Goal: Navigation & Orientation: Find specific page/section

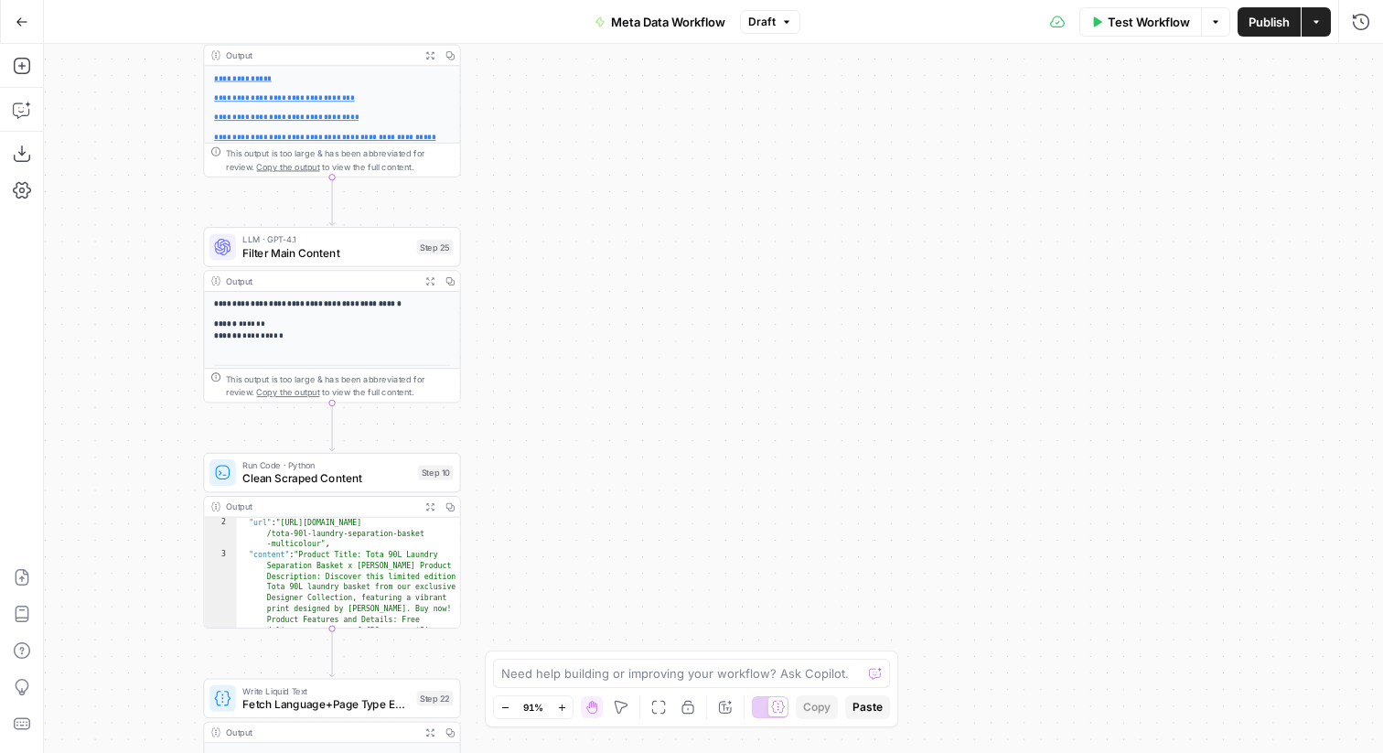
scroll to position [11, 0]
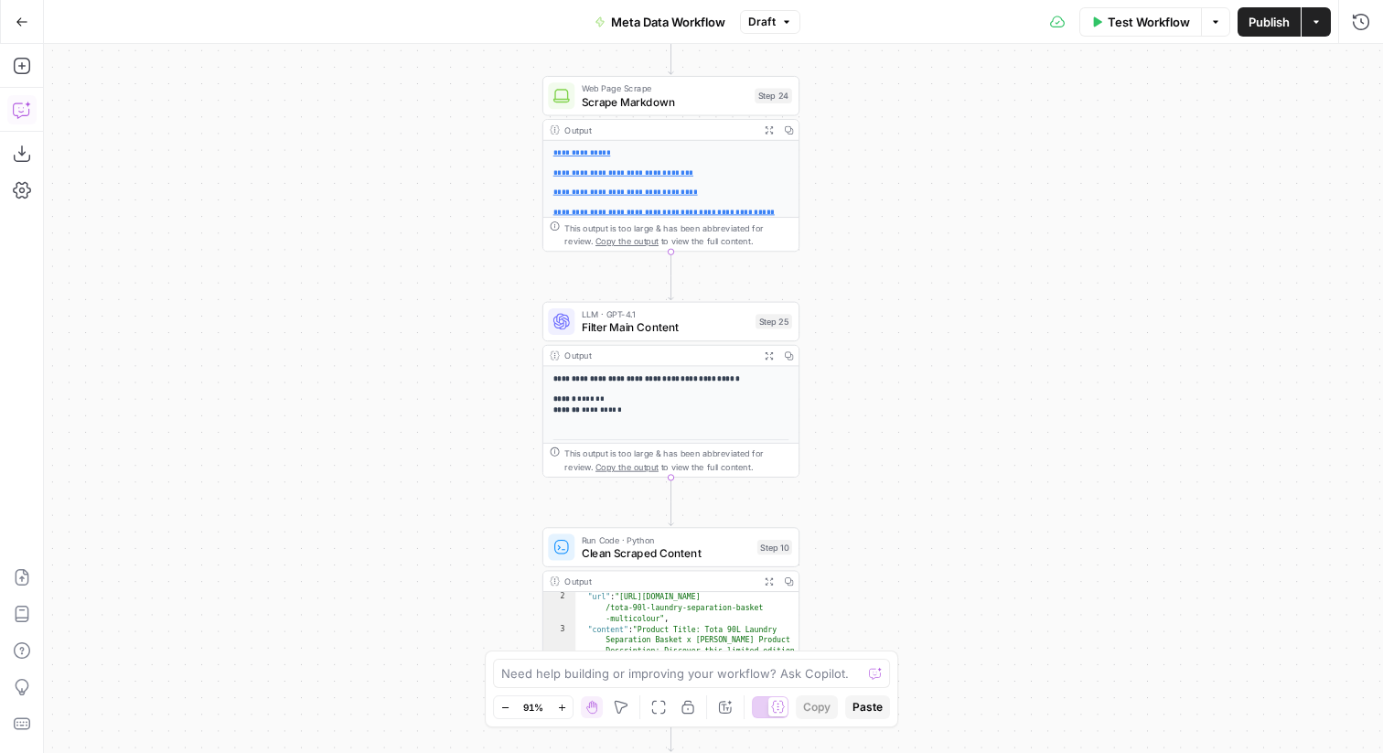
click at [29, 112] on icon "button" at bounding box center [22, 110] width 18 height 18
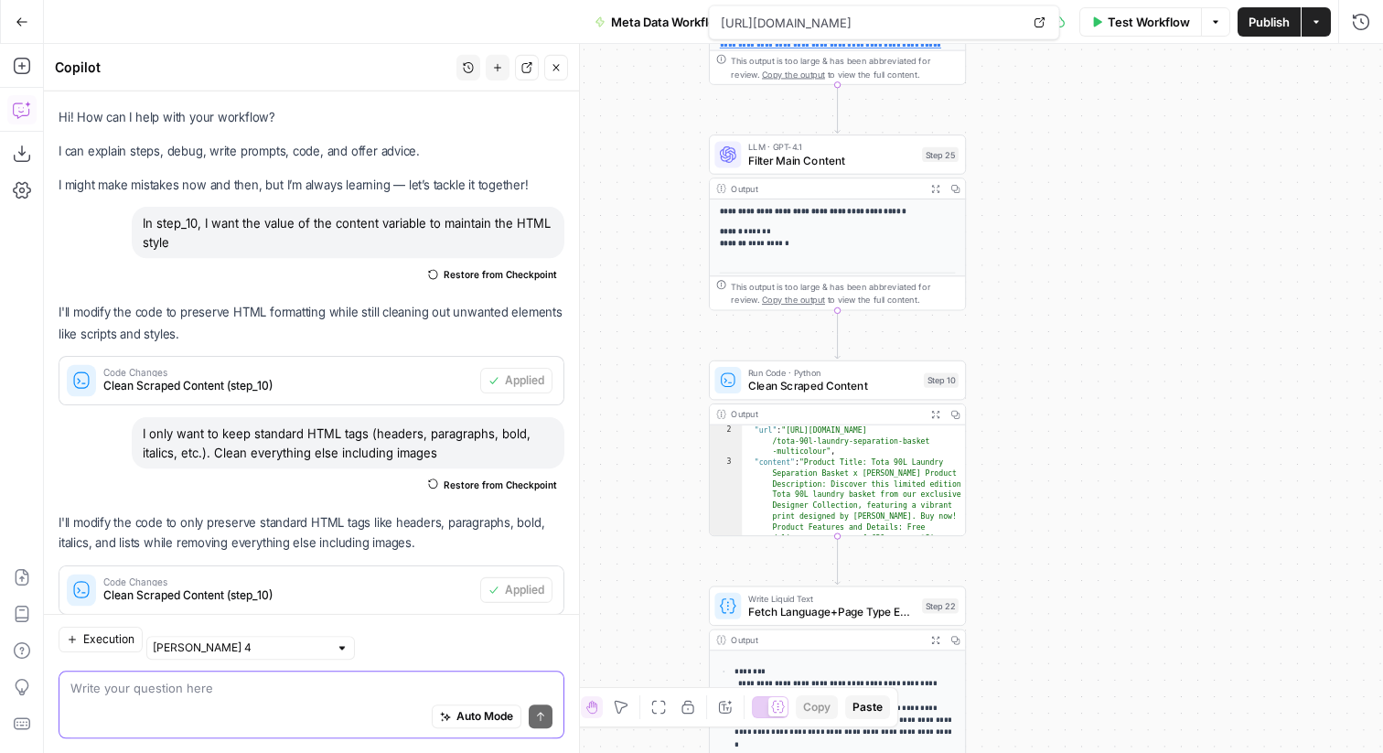
scroll to position [0, 0]
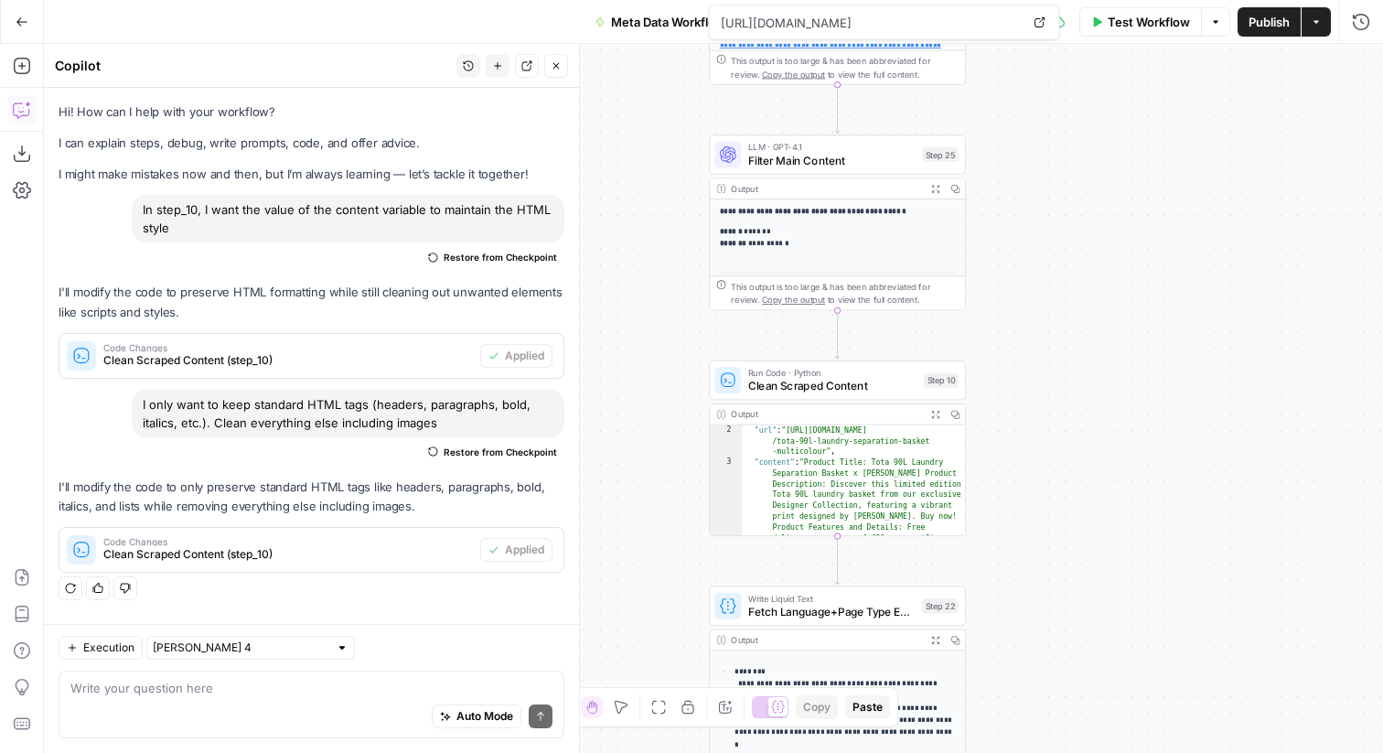
click at [18, 16] on icon "button" at bounding box center [22, 22] width 13 height 13
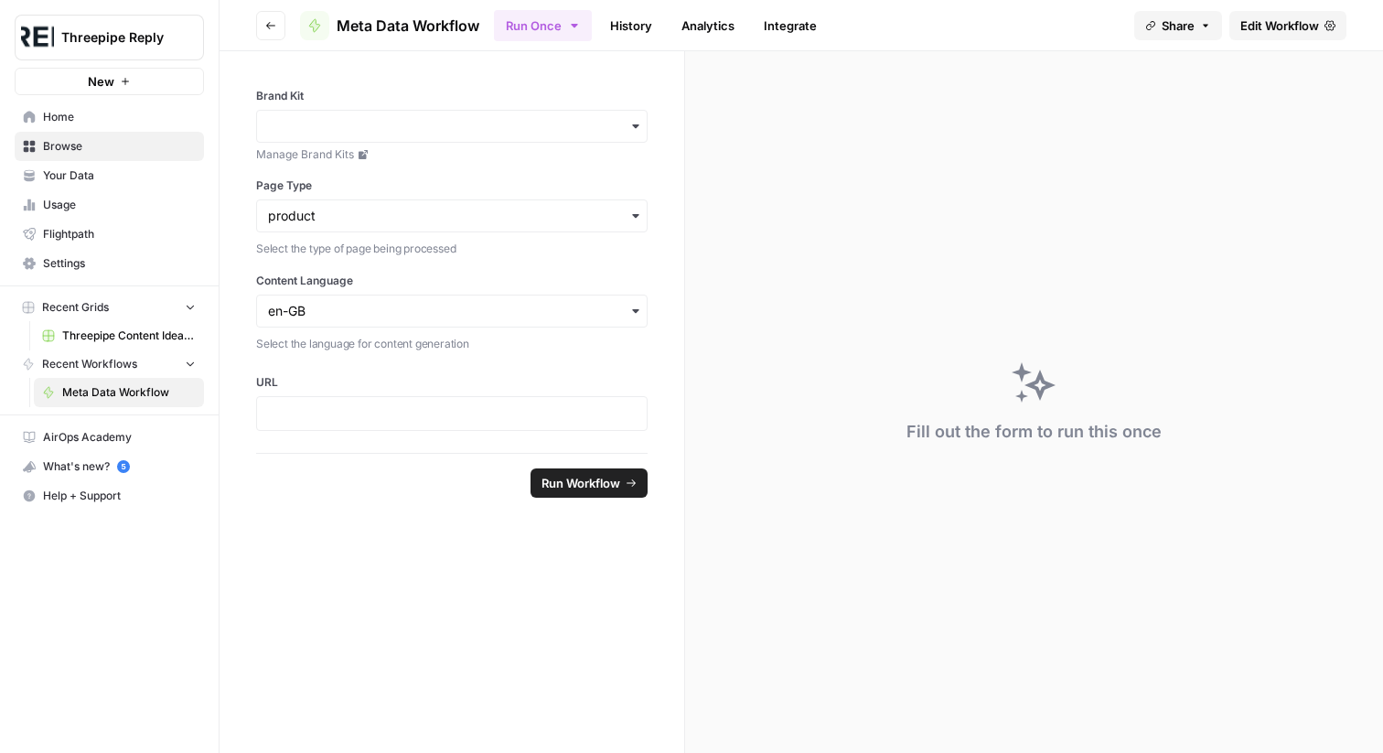
click at [271, 25] on icon "button" at bounding box center [270, 25] width 9 height 7
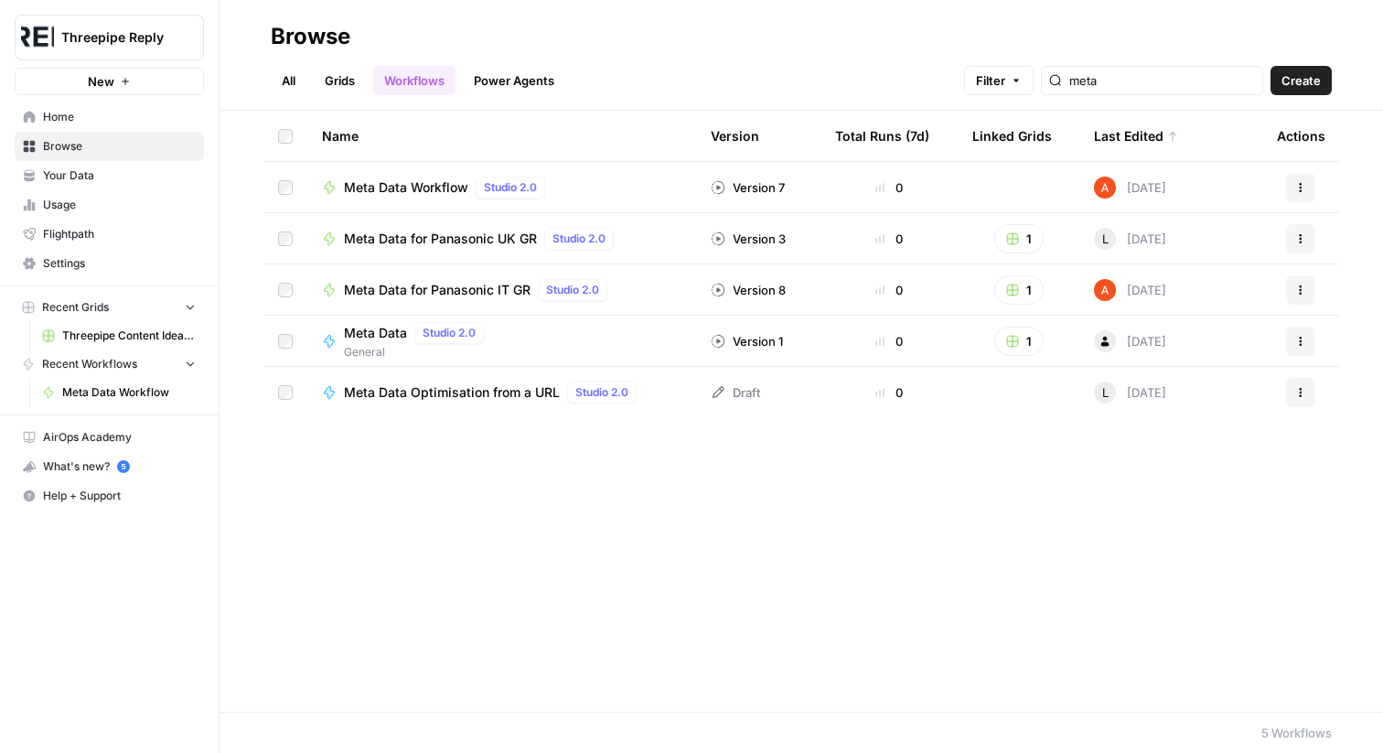
click at [512, 80] on link "Power Agents" at bounding box center [514, 80] width 102 height 29
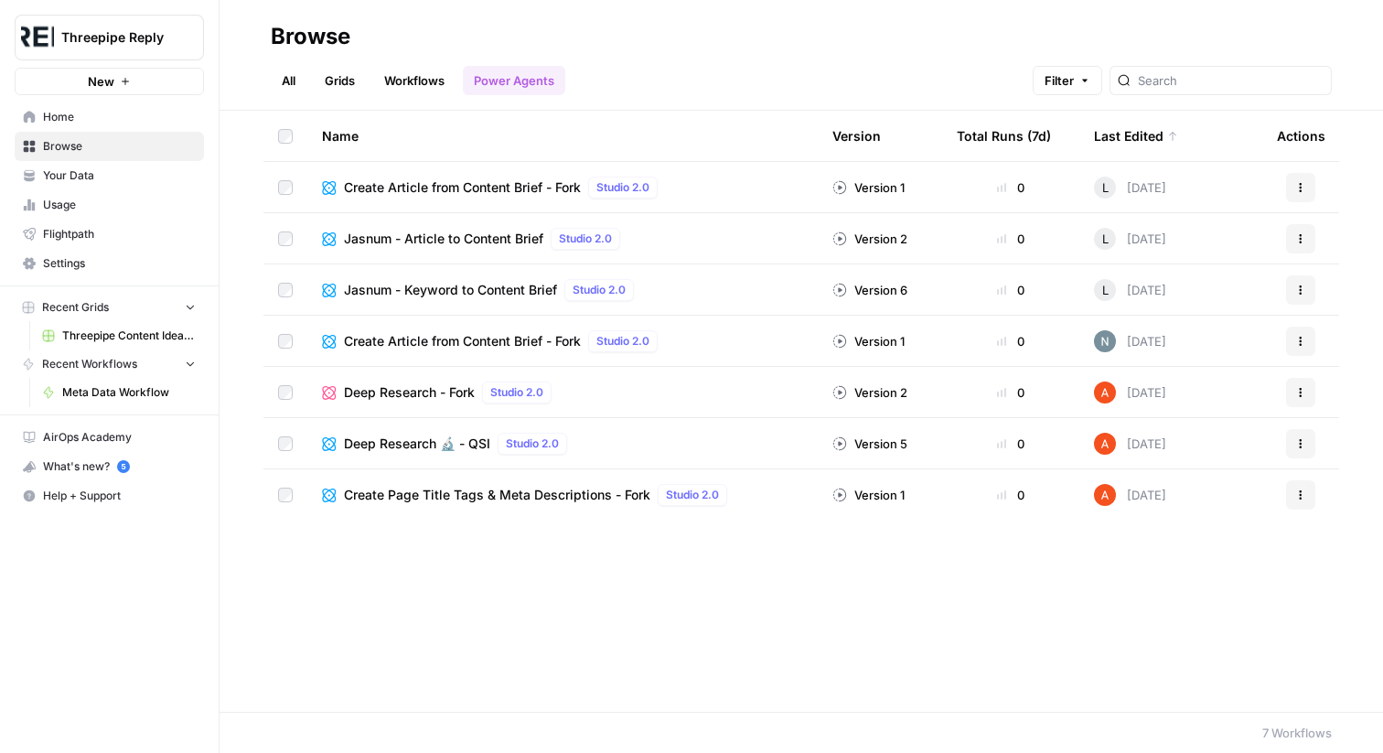
click at [110, 123] on span "Home" at bounding box center [119, 117] width 153 height 16
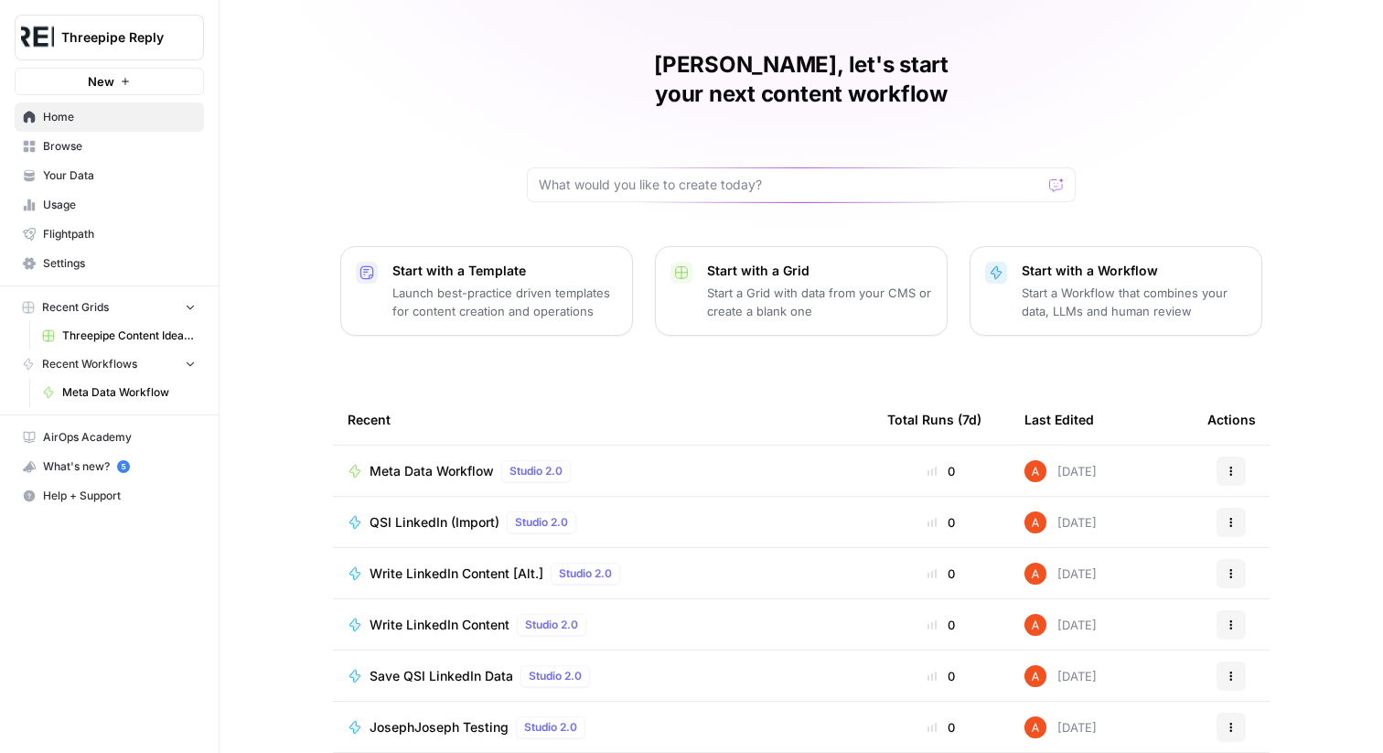
scroll to position [89, 0]
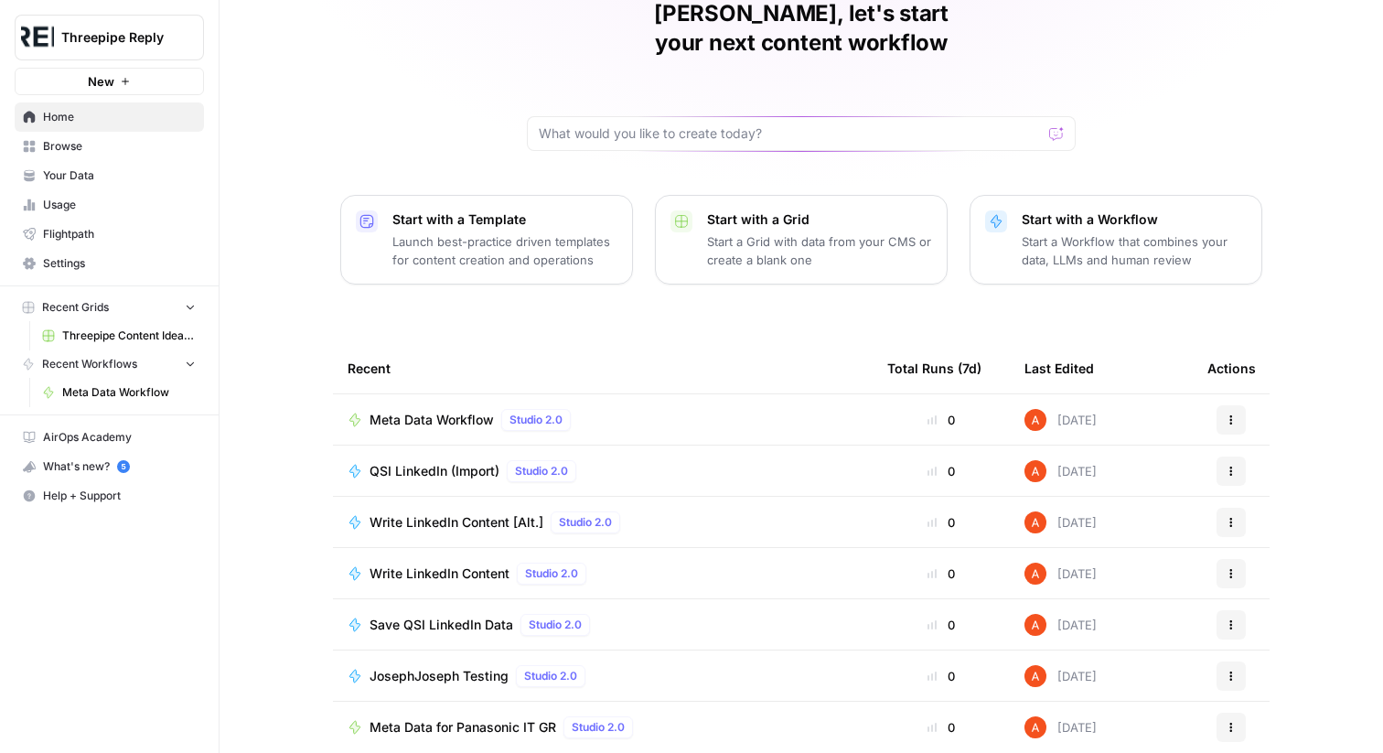
click at [148, 147] on span "Browse" at bounding box center [119, 146] width 153 height 16
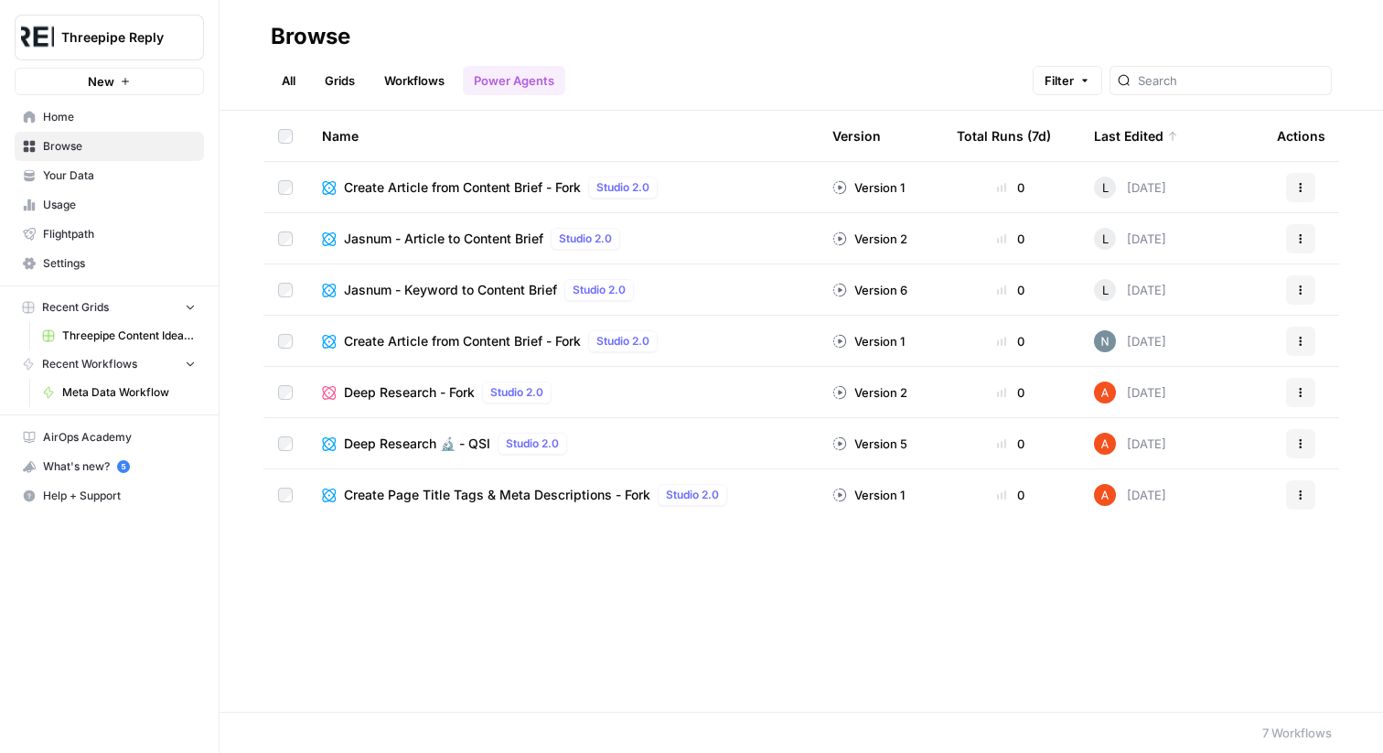
click at [177, 122] on span "Home" at bounding box center [119, 117] width 153 height 16
